Goal: Task Accomplishment & Management: Manage account settings

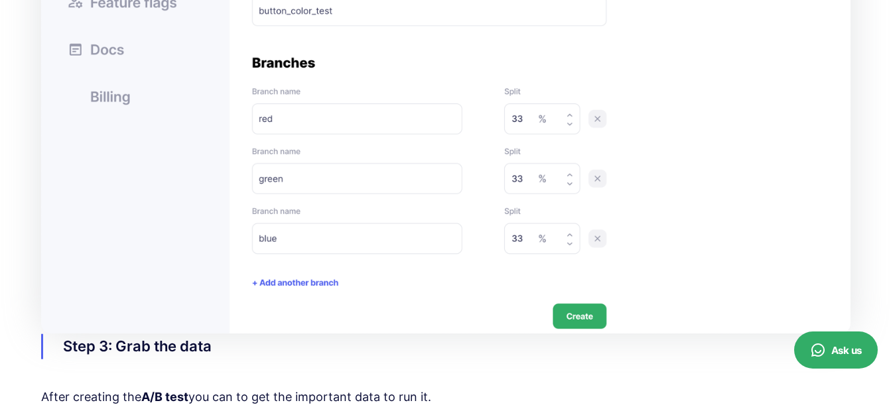
scroll to position [1769, 0]
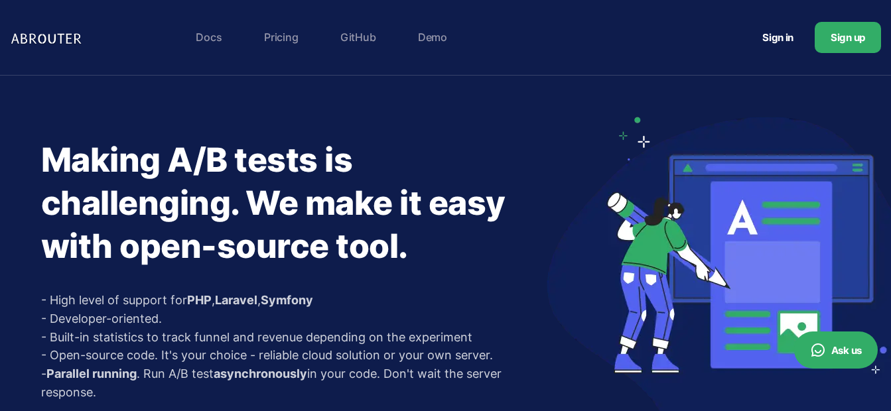
click at [766, 36] on link "Sign in" at bounding box center [777, 37] width 63 height 25
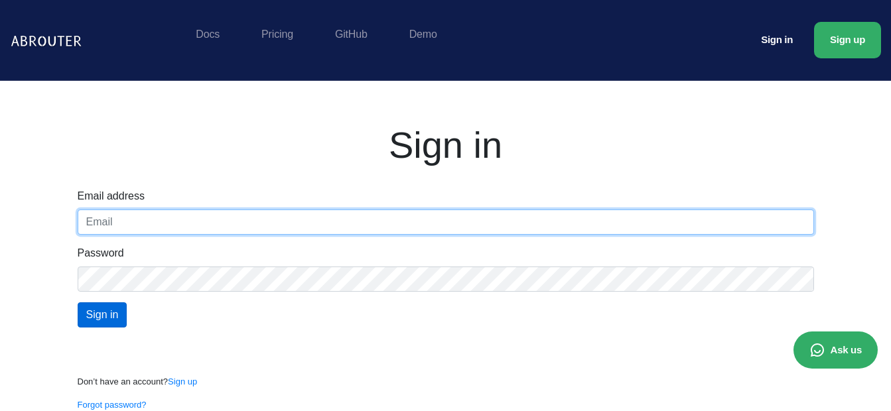
type input "[EMAIL_ADDRESS][DOMAIN_NAME]"
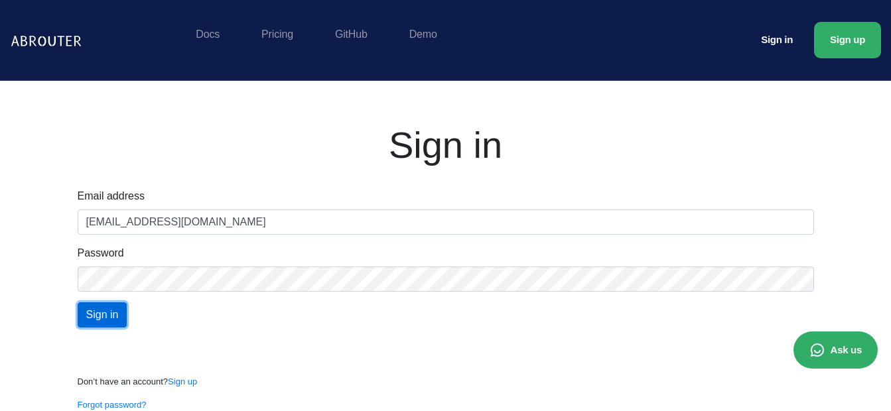
click at [95, 312] on input "Sign in" at bounding box center [103, 314] width 50 height 25
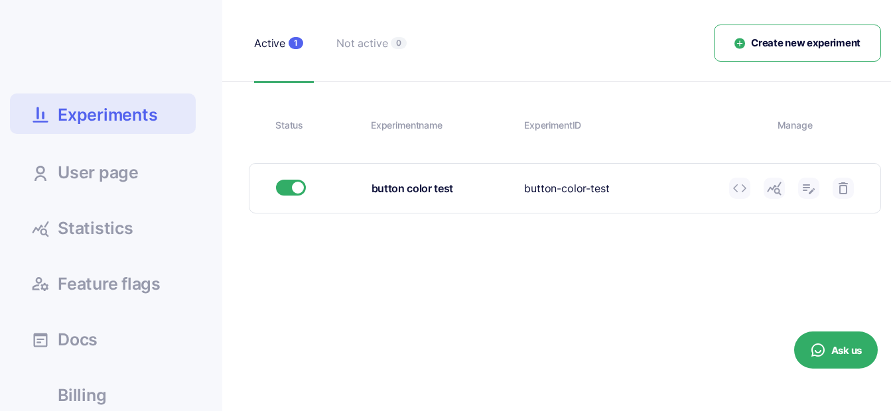
scroll to position [133, 0]
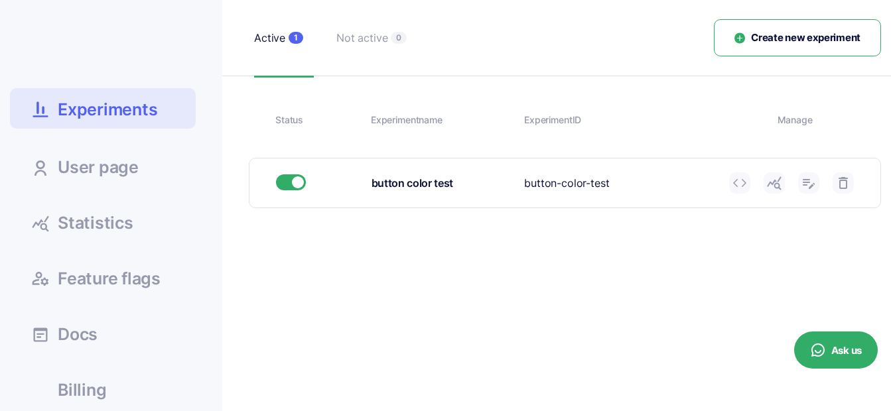
click at [740, 181] on icon at bounding box center [740, 183] width 16 height 16
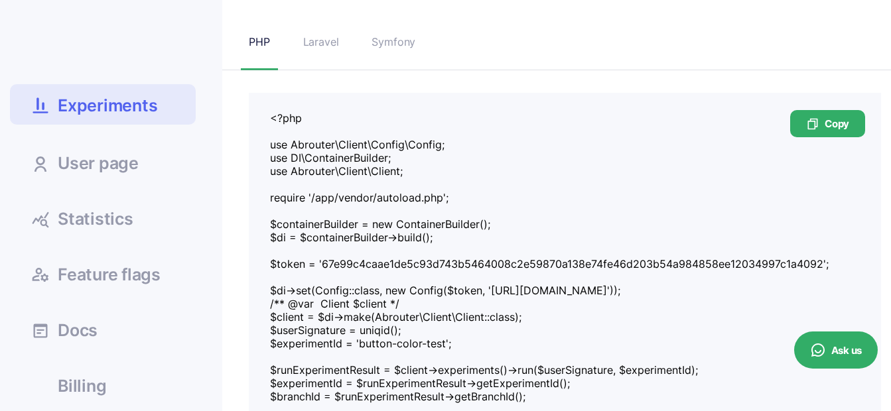
scroll to position [133, 0]
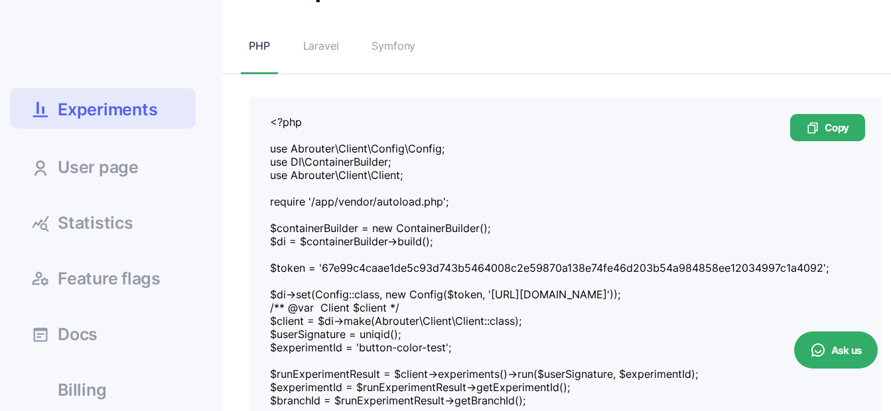
click at [90, 168] on span "User page" at bounding box center [98, 167] width 81 height 17
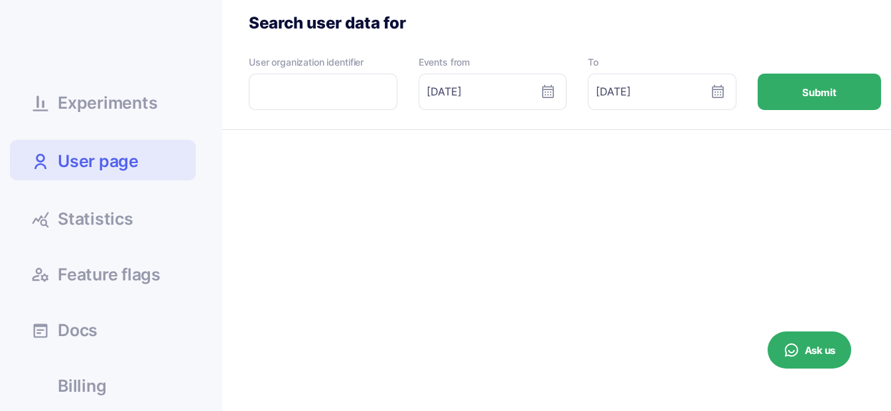
scroll to position [155, 0]
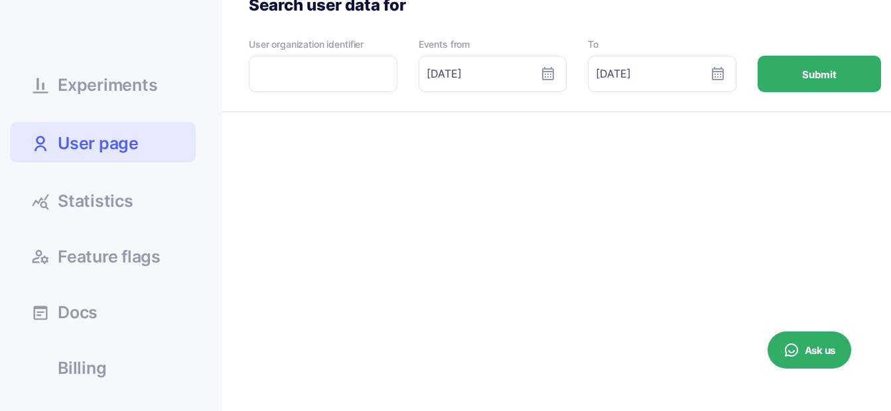
click at [116, 194] on span "Statistics" at bounding box center [96, 201] width 76 height 17
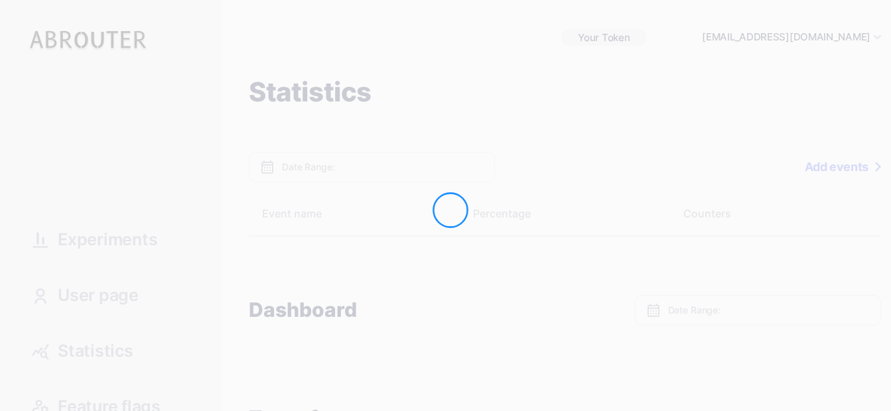
type input "Aug 20, 2025 - Aug 20, 2025"
type input "Aug 14, 2025 - Aug 20, 2025"
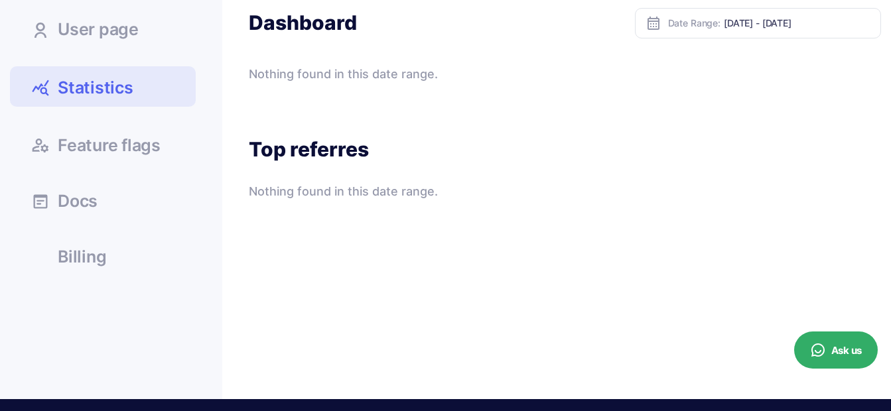
scroll to position [265, 0]
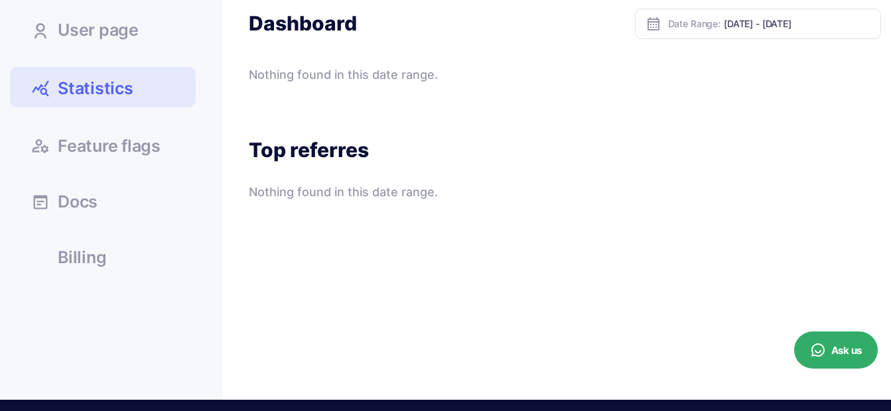
click at [100, 201] on link "Docs" at bounding box center [103, 201] width 186 height 36
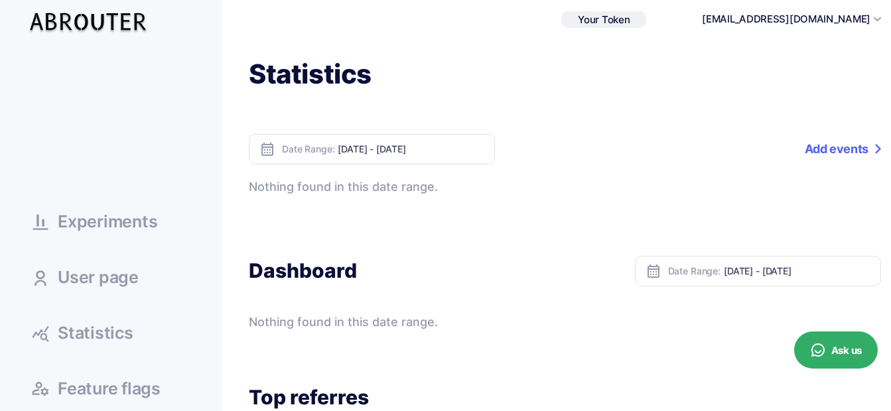
scroll to position [0, 0]
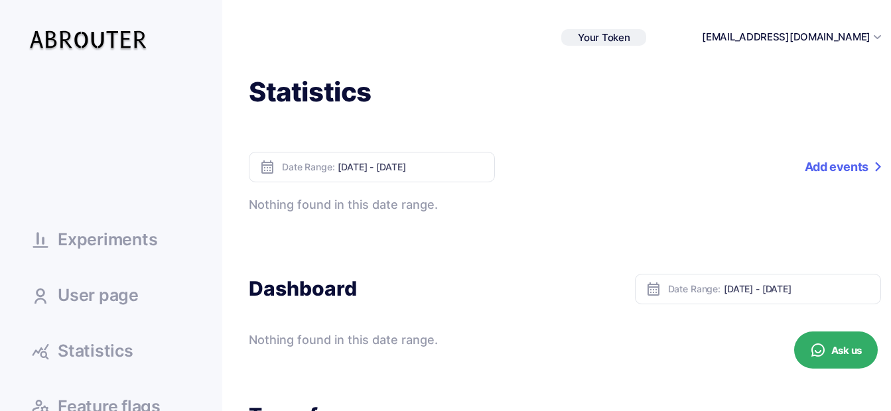
click at [103, 250] on link "Experiments" at bounding box center [103, 239] width 186 height 36
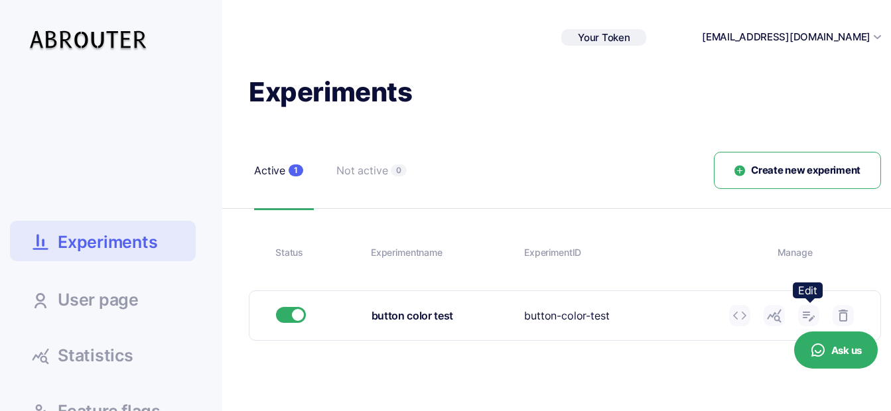
click at [805, 312] on use at bounding box center [809, 317] width 12 height 10
type input "button color test"
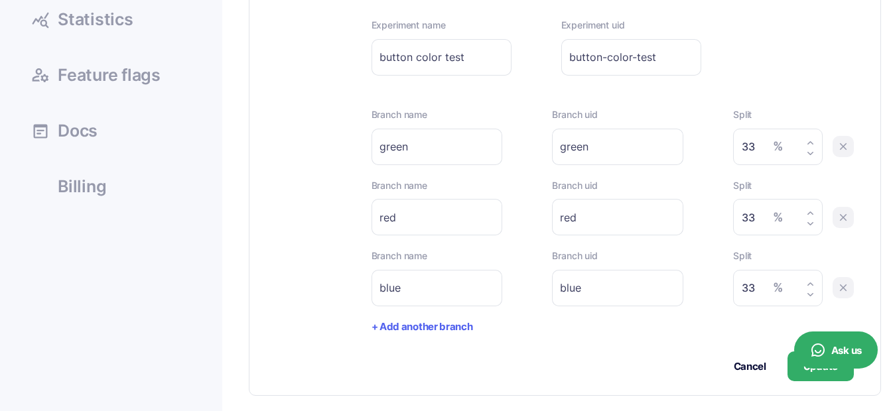
scroll to position [332, 0]
